Goal: Information Seeking & Learning: Find specific fact

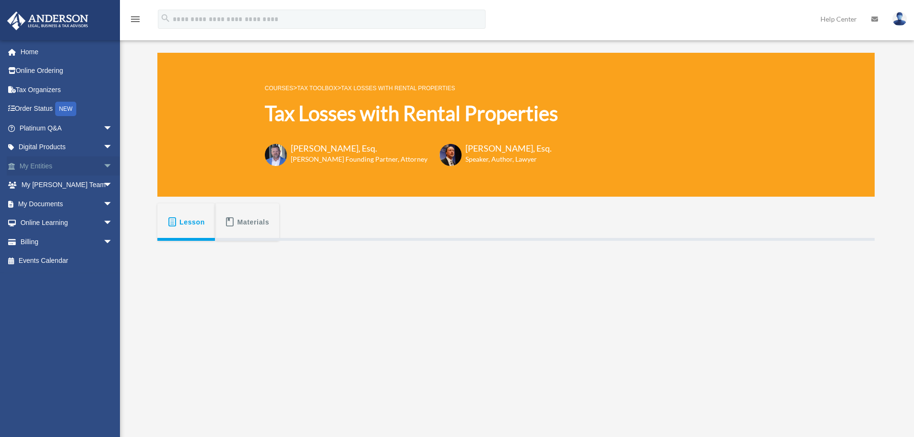
click at [103, 167] on span "arrow_drop_down" at bounding box center [112, 166] width 19 height 20
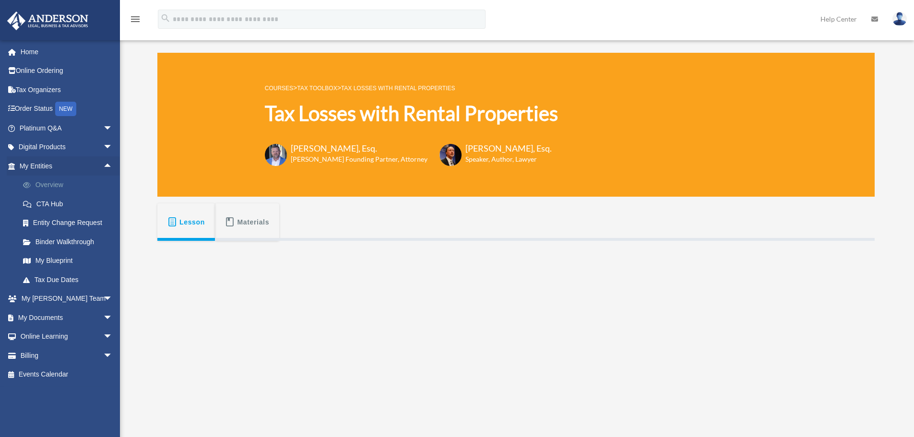
click at [35, 183] on link "Overview" at bounding box center [70, 185] width 114 height 19
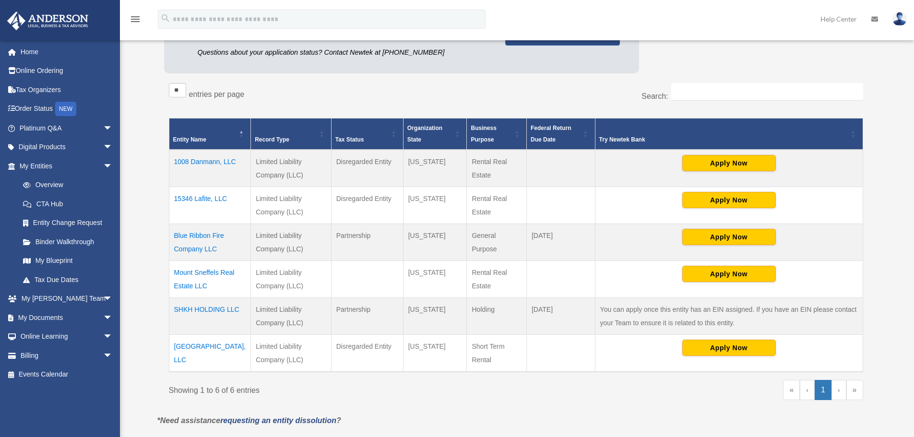
scroll to position [144, 0]
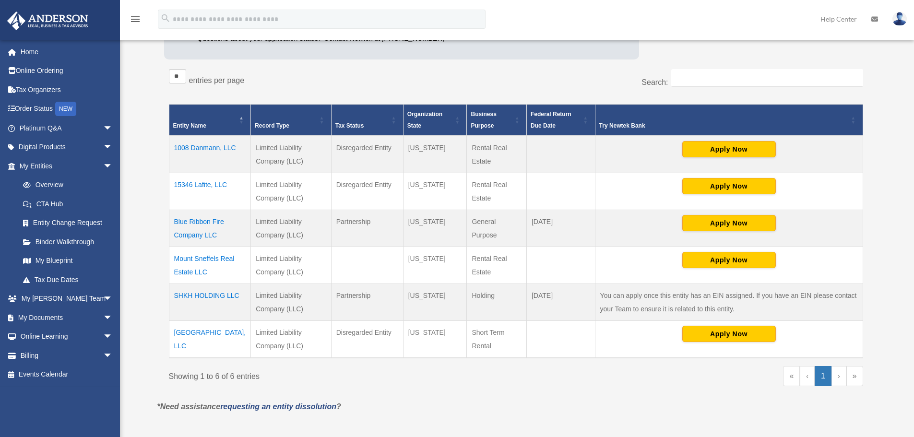
click at [203, 331] on td "[GEOGRAPHIC_DATA], LLC" at bounding box center [210, 339] width 82 height 37
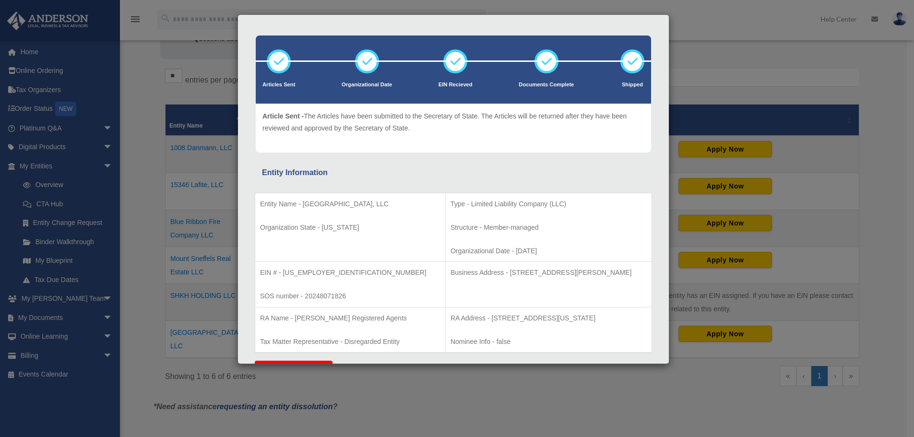
scroll to position [48, 0]
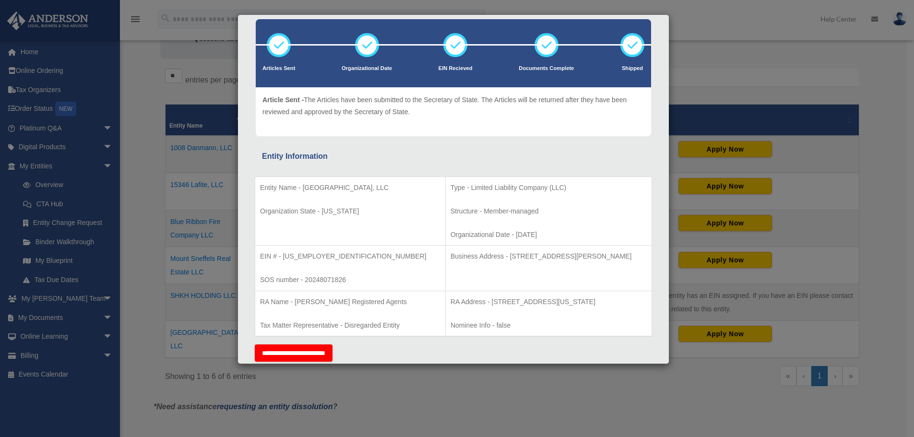
drag, startPoint x: 302, startPoint y: 186, endPoint x: 397, endPoint y: 184, distance: 95.0
click at [397, 184] on p "Entity Name - [GEOGRAPHIC_DATA], LLC" at bounding box center [350, 188] width 180 height 12
copy p "[GEOGRAPHIC_DATA], LLC"
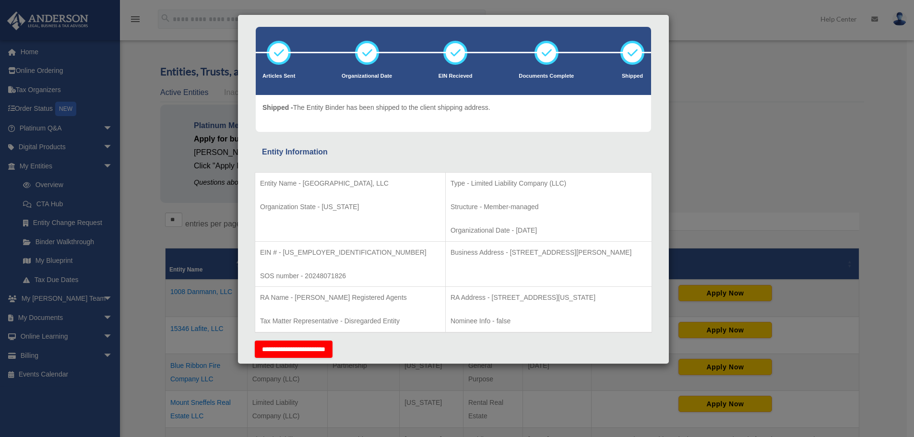
scroll to position [16, 0]
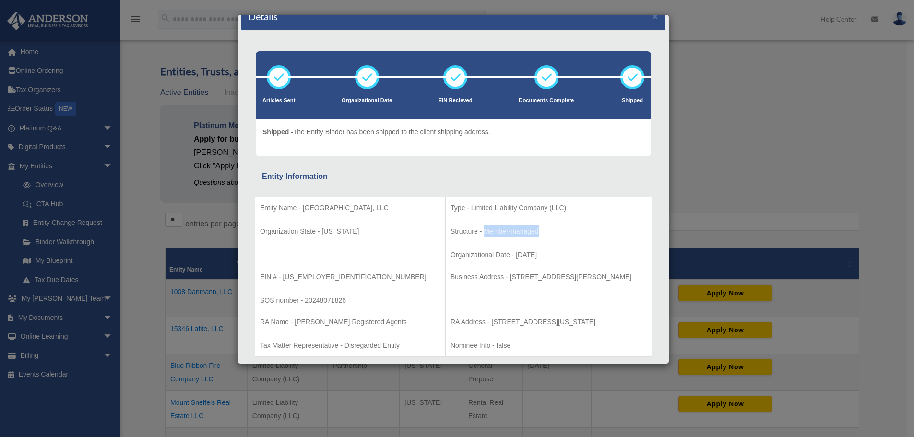
drag, startPoint x: 442, startPoint y: 233, endPoint x: 509, endPoint y: 235, distance: 67.2
click at [509, 235] on p "Structure - Member-managed" at bounding box center [548, 231] width 196 height 12
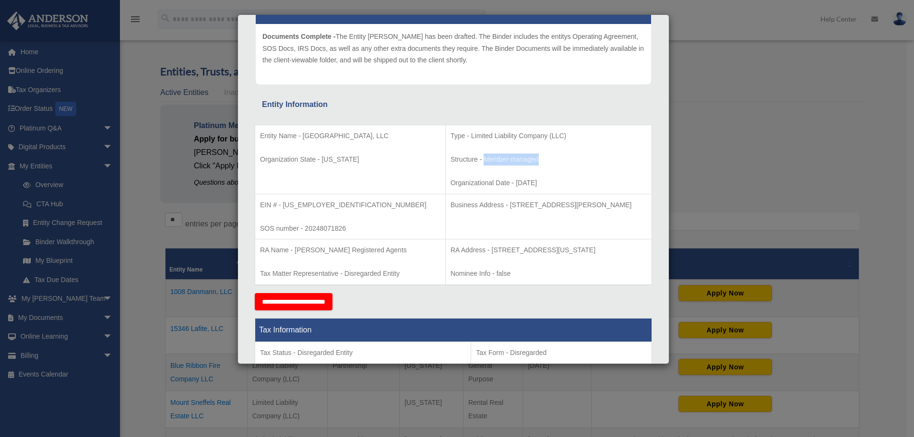
scroll to position [112, 0]
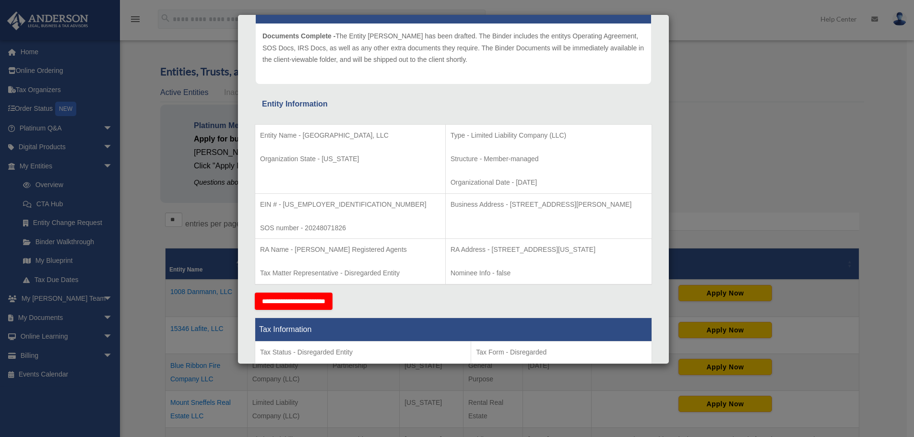
click at [302, 205] on p "EIN # - [US_EMPLOYER_IDENTIFICATION_NUMBER]" at bounding box center [350, 205] width 180 height 12
drag, startPoint x: 284, startPoint y: 202, endPoint x: 318, endPoint y: 204, distance: 34.1
click at [318, 204] on p "EIN # - [US_EMPLOYER_IDENTIFICATION_NUMBER]" at bounding box center [350, 205] width 180 height 12
copy p "[US_EMPLOYER_IDENTIFICATION_NUMBER]"
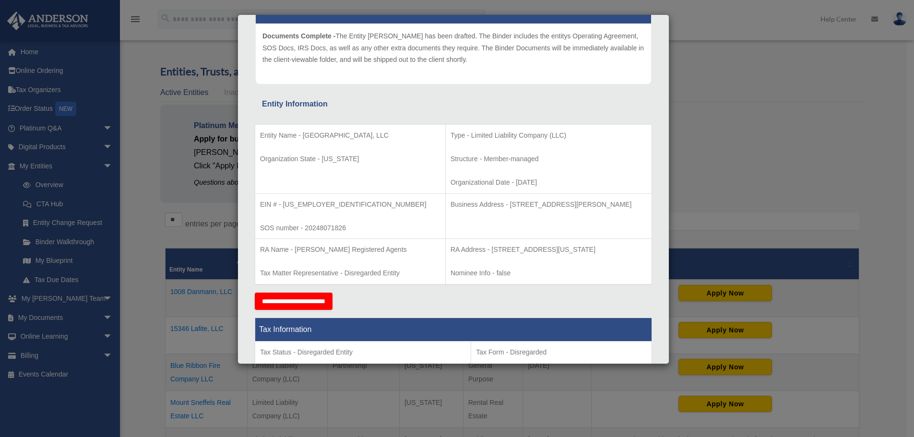
click at [360, 214] on td "EIN # - [US_EMPLOYER_IDENTIFICATION_NUMBER] SOS number - 20248071826" at bounding box center [350, 216] width 190 height 46
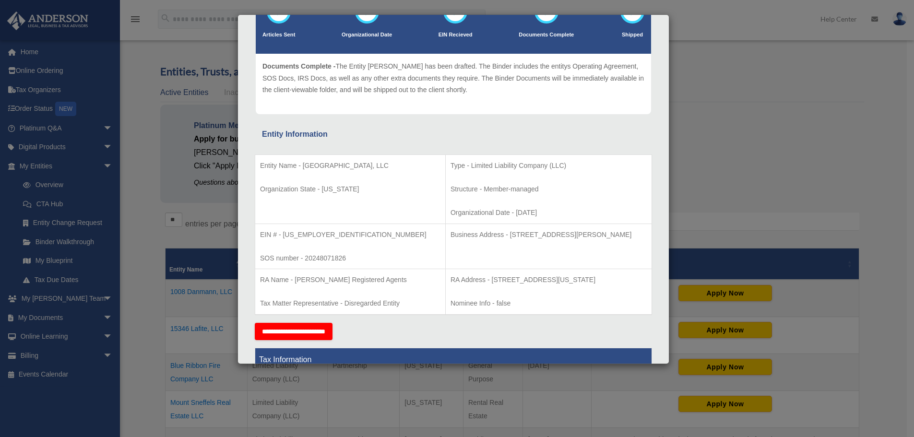
scroll to position [0, 0]
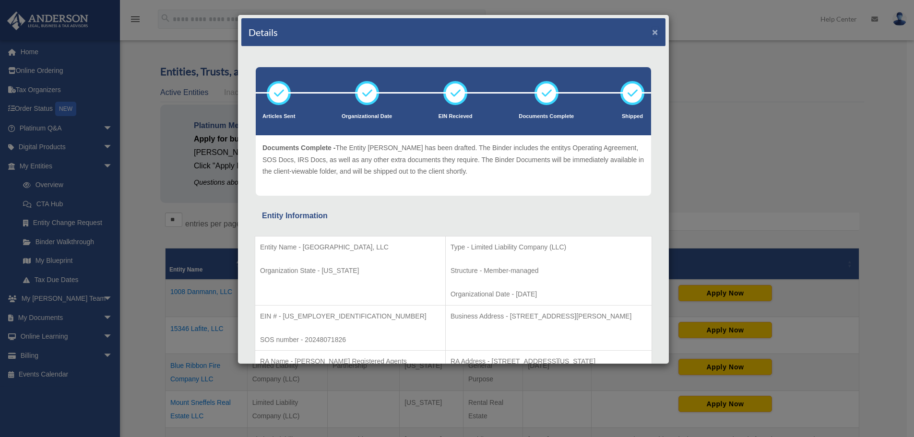
click at [652, 34] on button "×" at bounding box center [655, 32] width 6 height 10
